Goal: Information Seeking & Learning: Learn about a topic

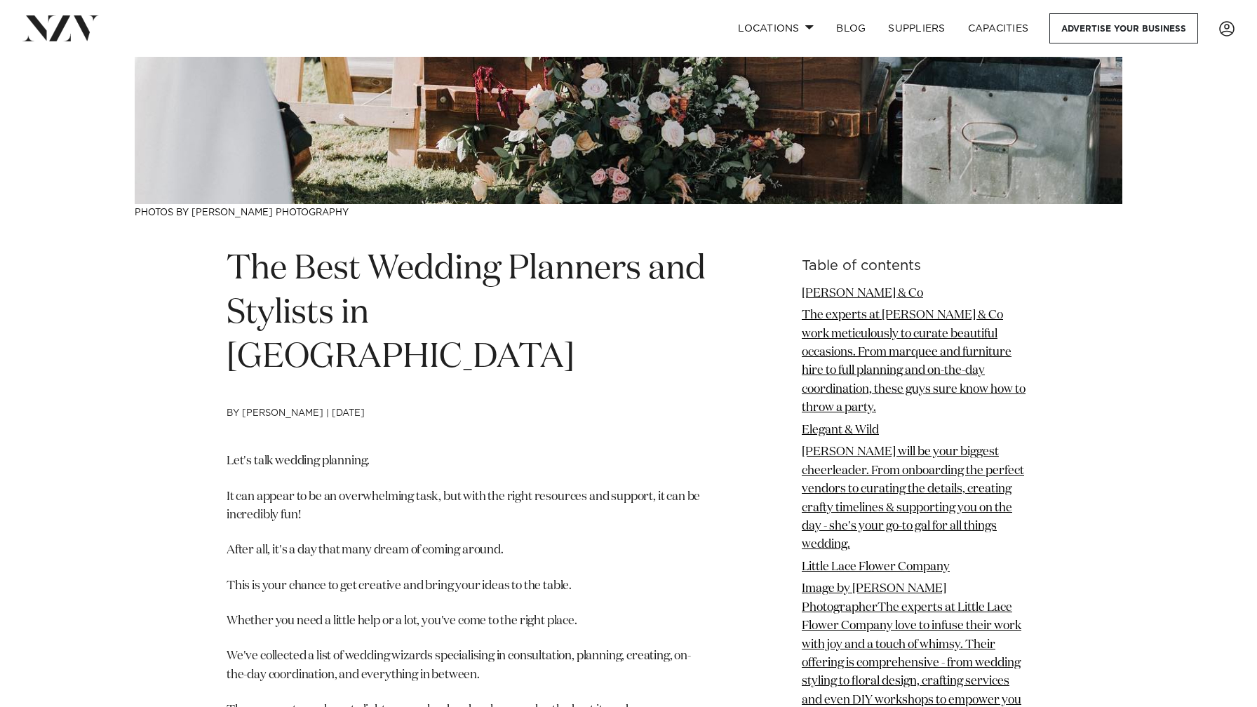
scroll to position [332, 0]
click at [628, 452] on p "Let's talk wedding planning." at bounding box center [467, 461] width 480 height 18
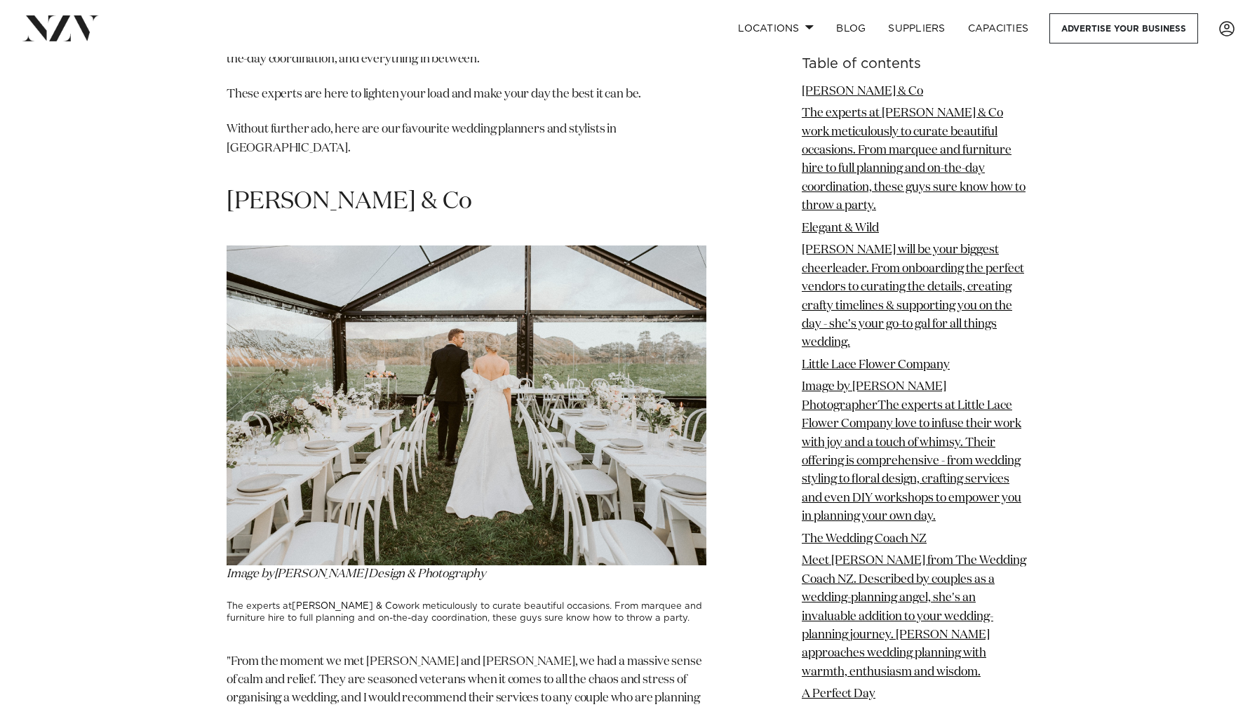
scroll to position [950, 0]
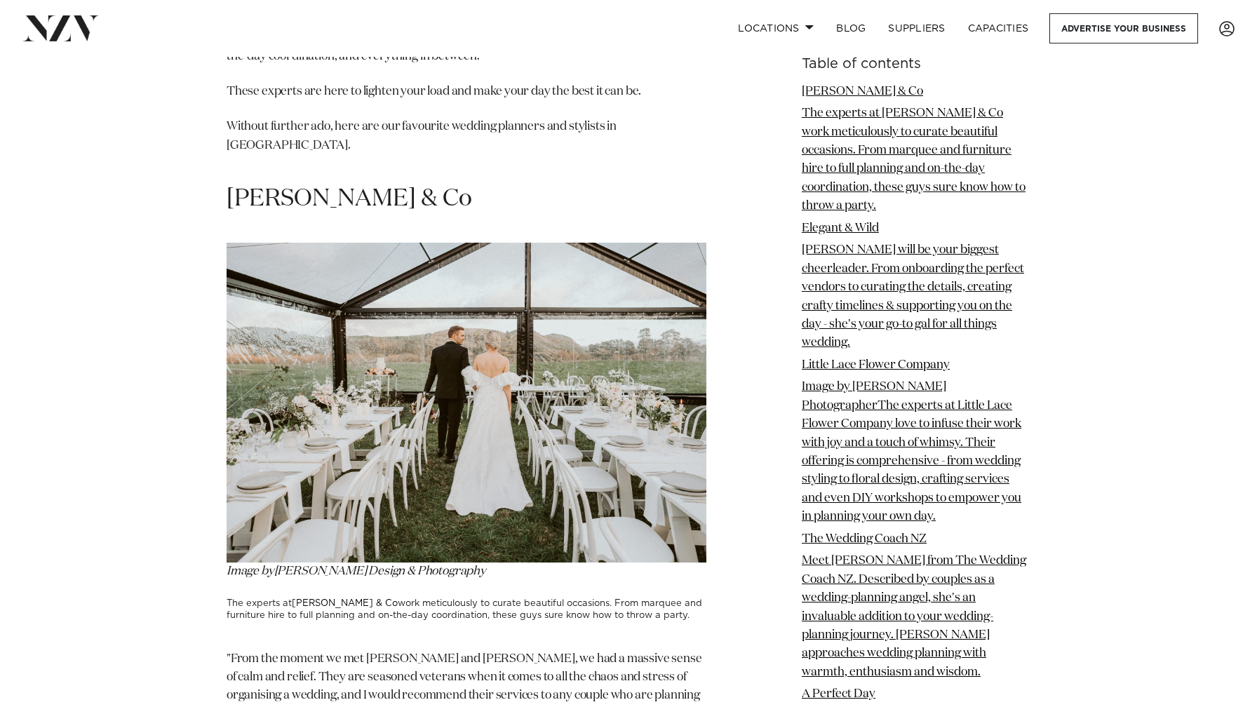
click at [426, 650] on p ""From the moment we met [PERSON_NAME] and [PERSON_NAME], we had a massive sense…" at bounding box center [467, 687] width 480 height 74
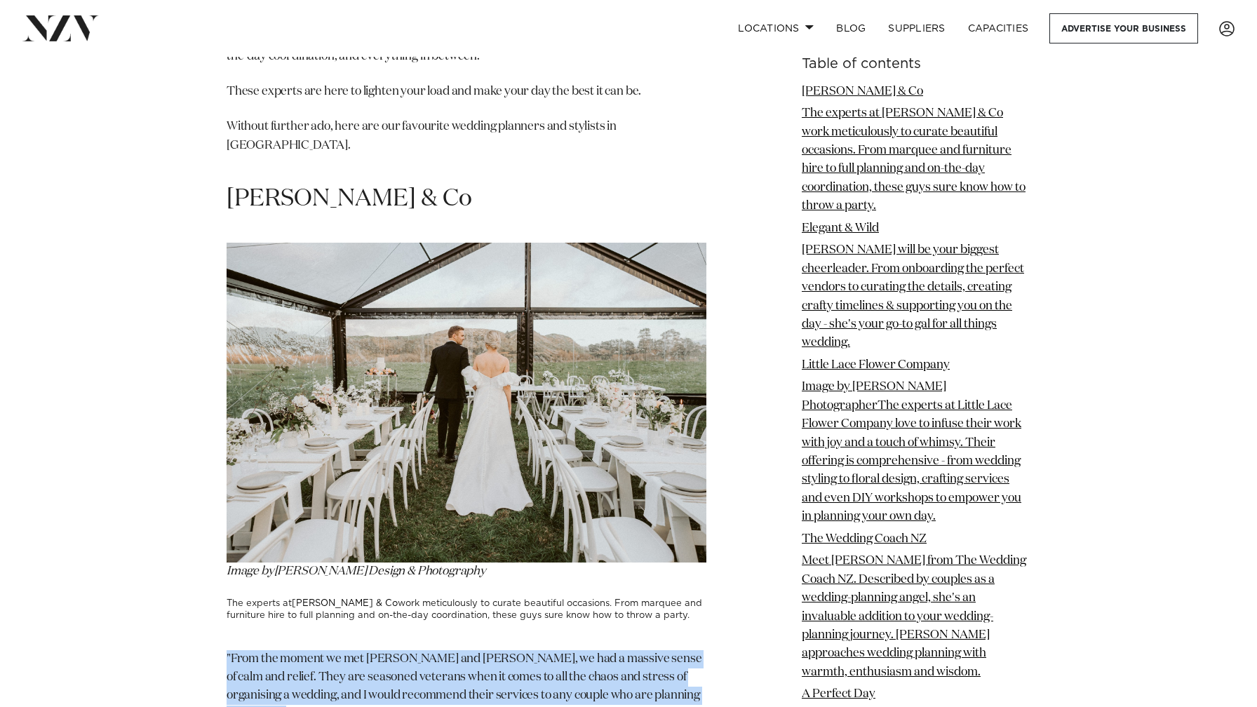
click at [426, 650] on p ""From the moment we met [PERSON_NAME] and [PERSON_NAME], we had a massive sense…" at bounding box center [467, 687] width 480 height 74
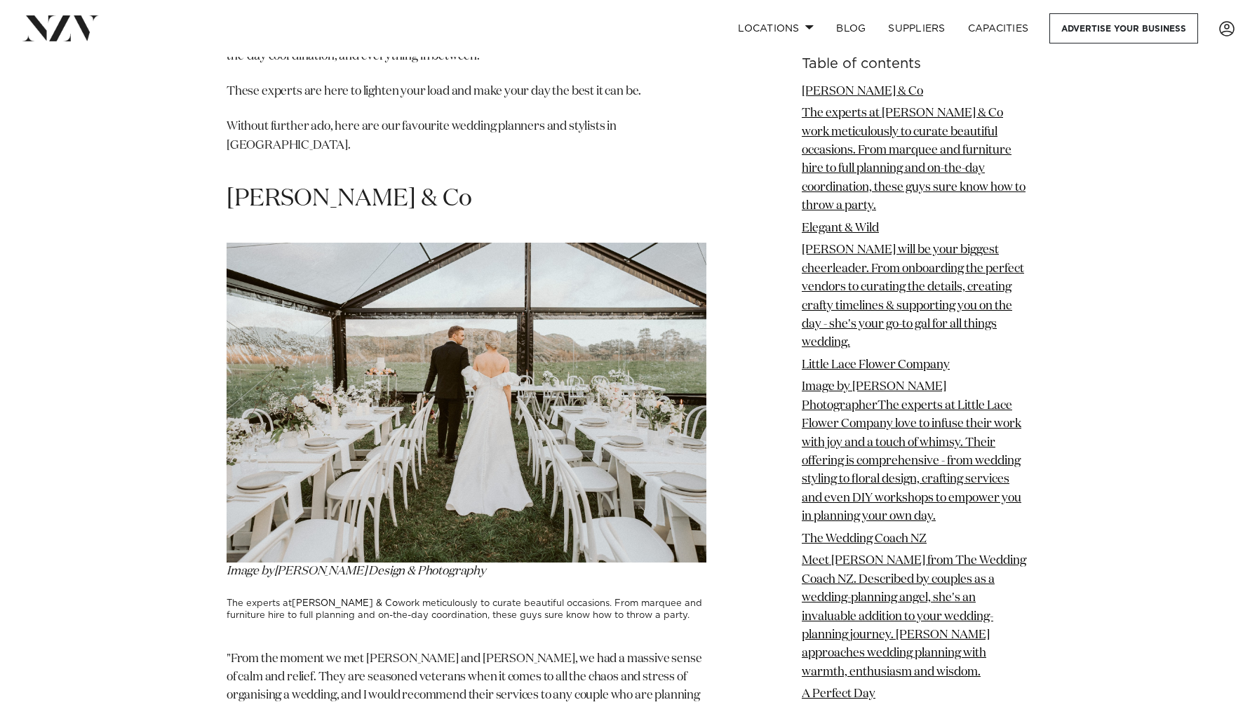
click at [413, 650] on p ""From the moment we met [PERSON_NAME] and [PERSON_NAME], we had a massive sense…" at bounding box center [467, 687] width 480 height 74
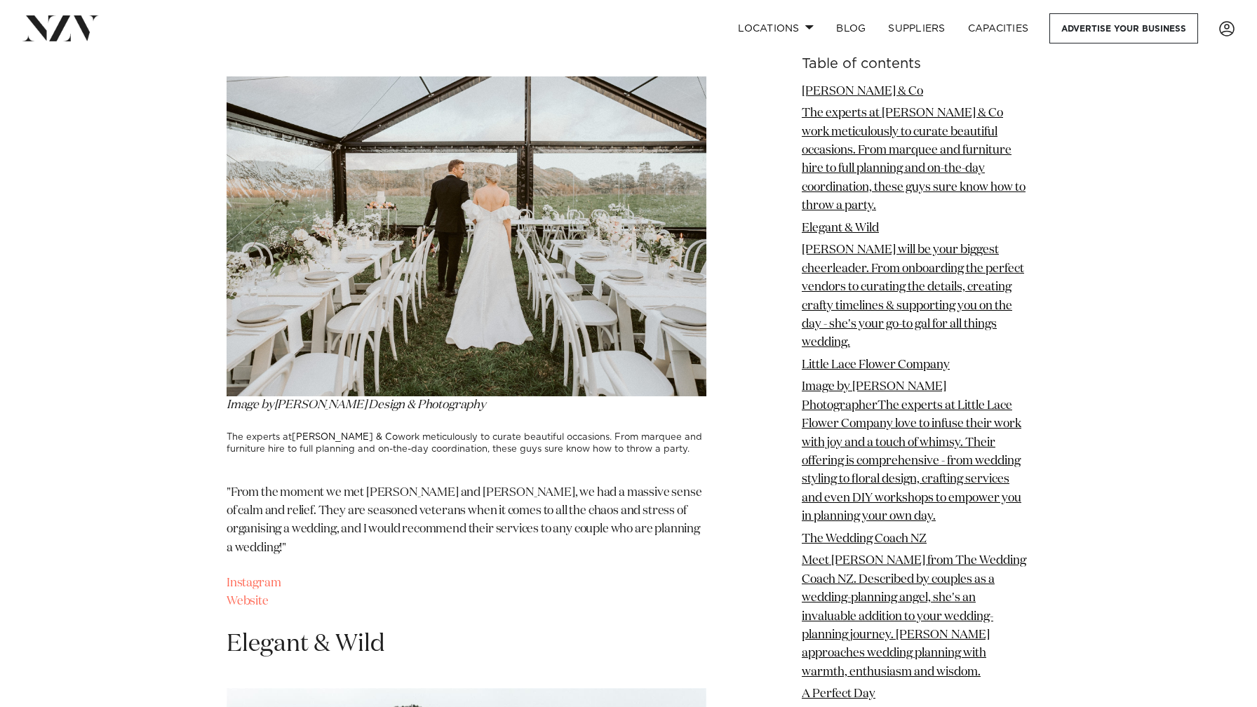
scroll to position [1118, 0]
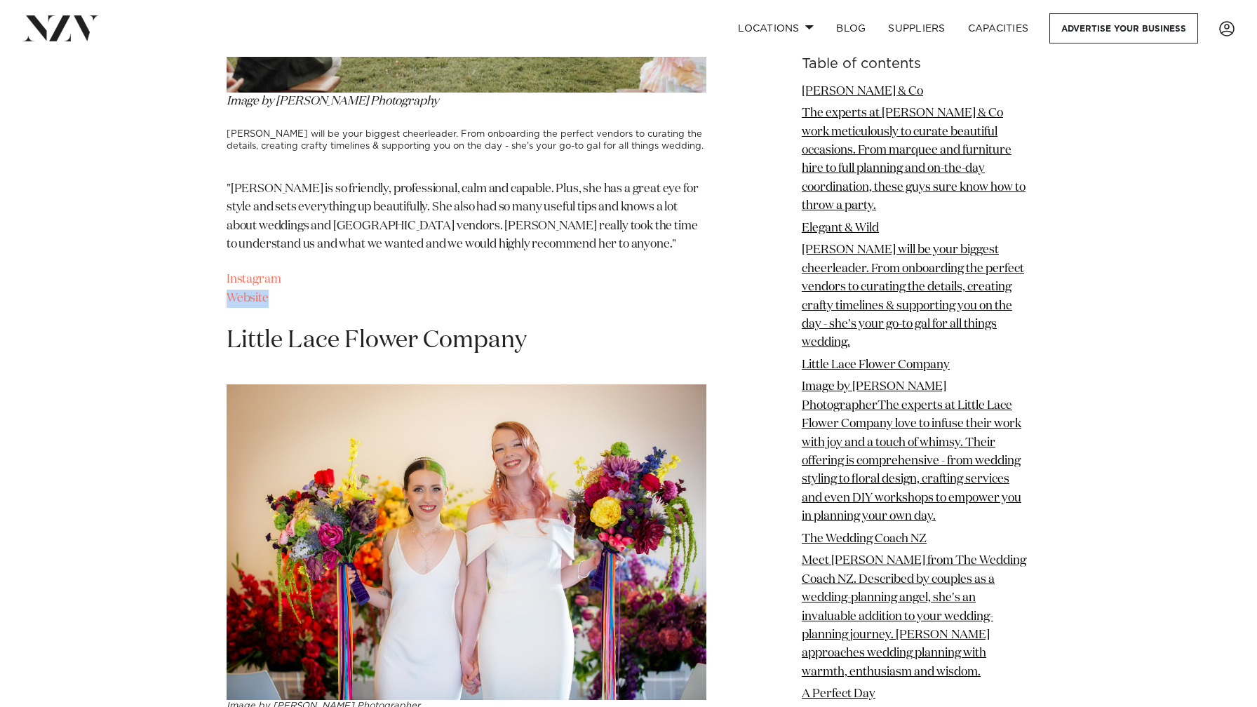
scroll to position [2040, 0]
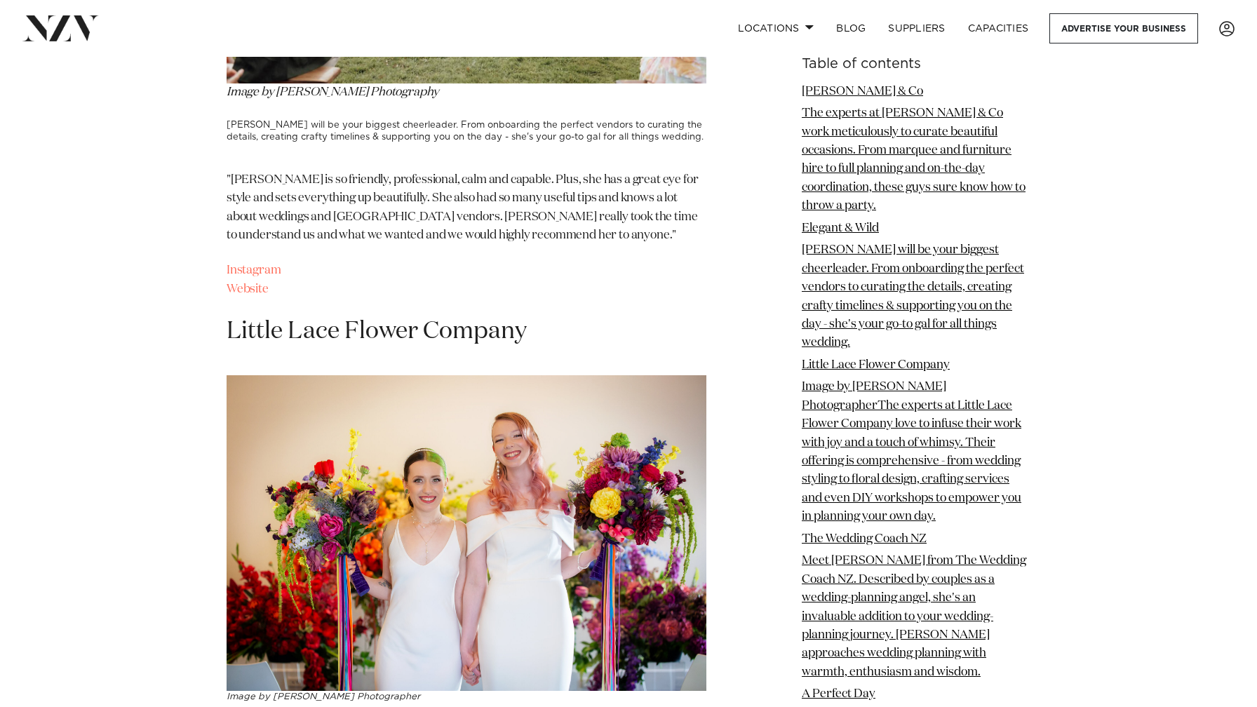
click at [555, 171] on p ""[PERSON_NAME] is so friendly, professional, calm and capable. Plus, she has a …" at bounding box center [467, 208] width 480 height 74
